Goal: Task Accomplishment & Management: Manage account settings

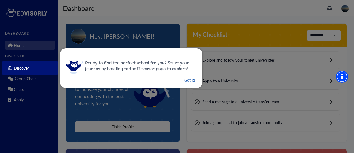
click at [185, 79] on button "Got it!" at bounding box center [189, 80] width 12 height 7
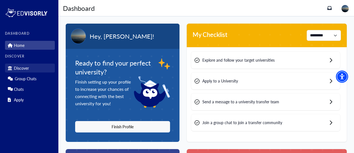
click at [32, 68] on link "Discover" at bounding box center [30, 68] width 50 height 9
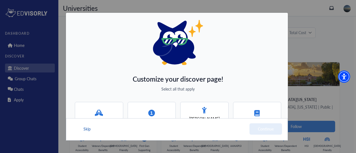
click at [85, 132] on button "Skip" at bounding box center [87, 128] width 8 height 11
click at [92, 135] on div "Skip Continue" at bounding box center [177, 129] width 222 height 22
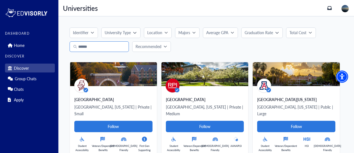
click at [117, 49] on input "Search" at bounding box center [98, 46] width 59 height 11
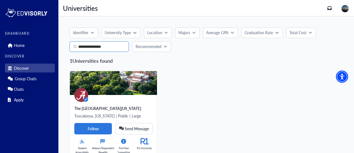
type input "**********"
click at [349, 9] on div at bounding box center [344, 8] width 9 height 9
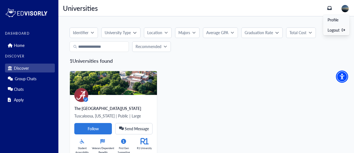
click at [336, 20] on link "Profile" at bounding box center [332, 20] width 11 height 6
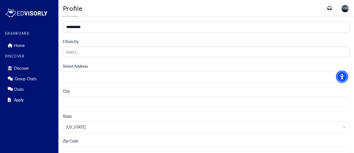
scroll to position [562, 0]
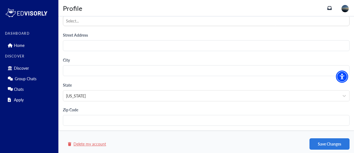
click at [91, 141] on button "Delete my account" at bounding box center [86, 144] width 39 height 7
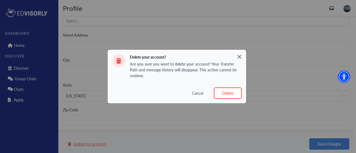
click at [228, 94] on button "Delete" at bounding box center [228, 93] width 28 height 11
